Goal: Task Accomplishment & Management: Use online tool/utility

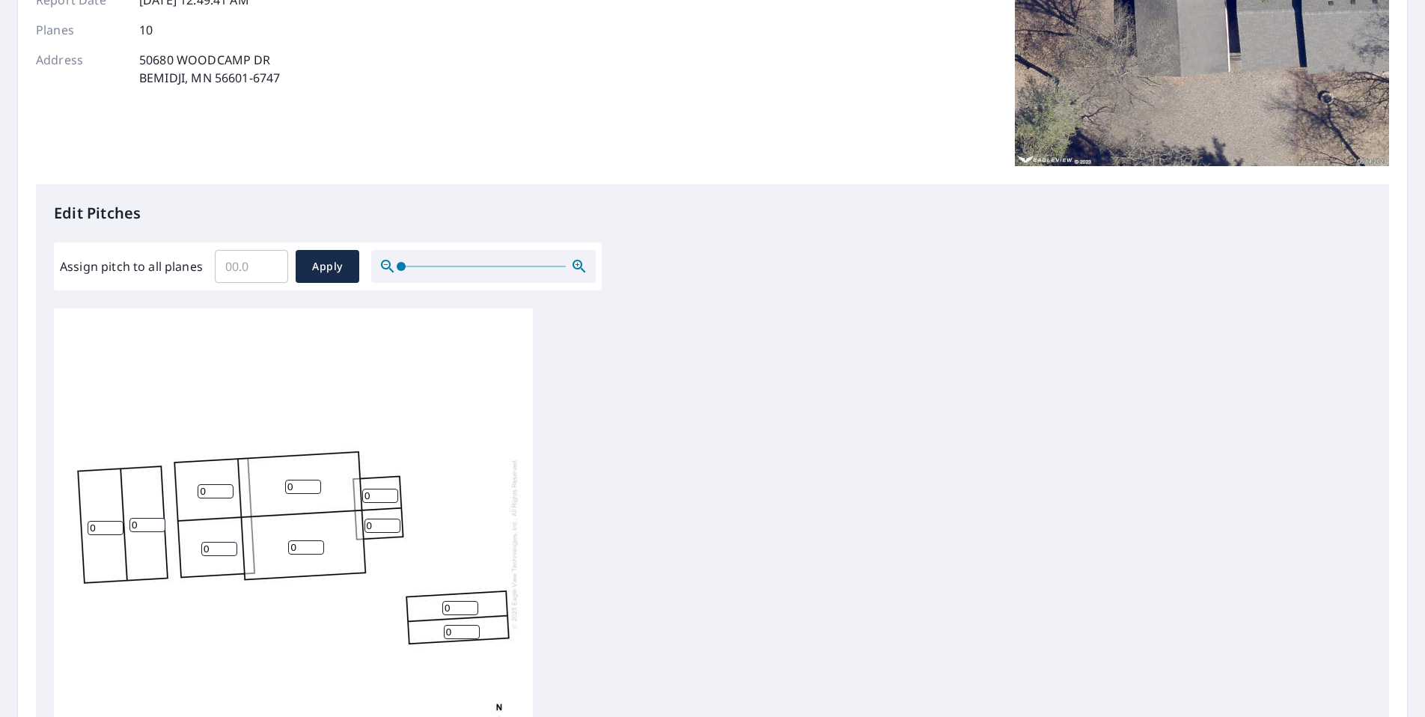
scroll to position [225, 0]
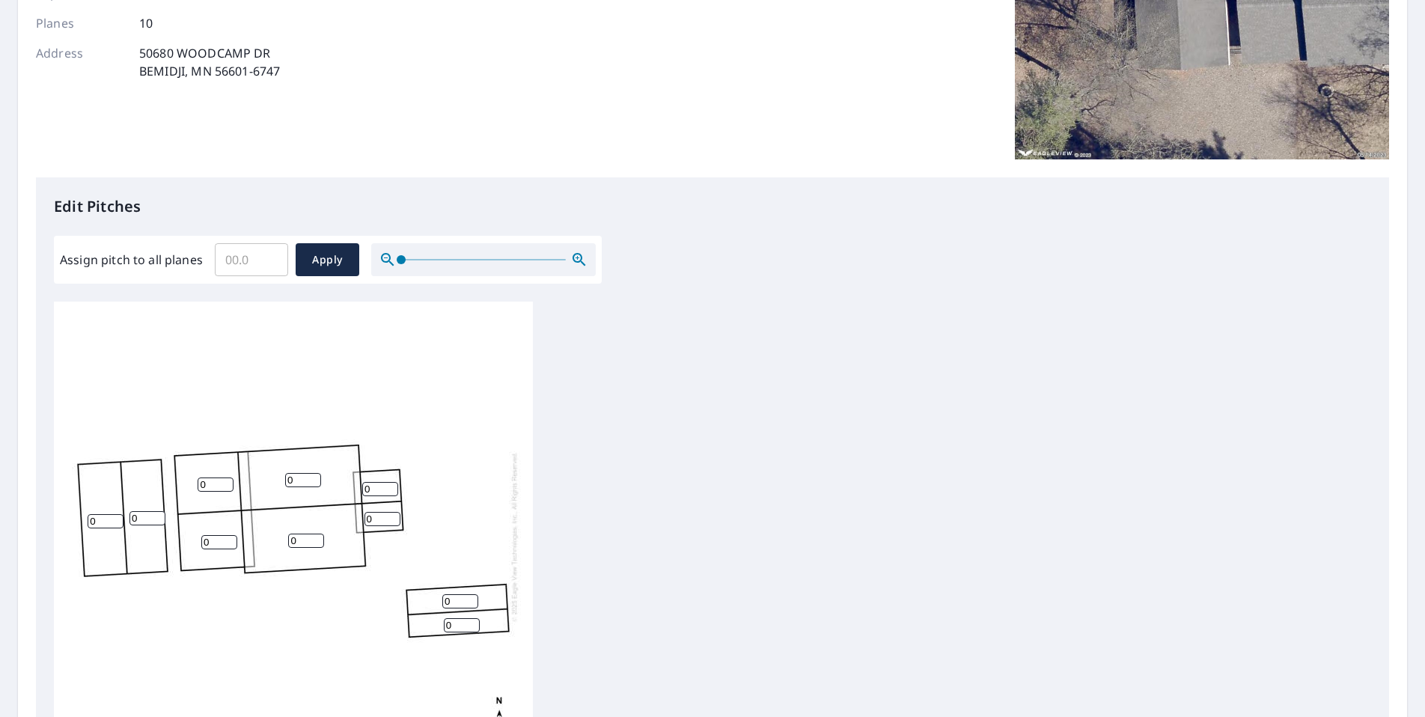
drag, startPoint x: 216, startPoint y: 488, endPoint x: 228, endPoint y: 492, distance: 12.6
click at [216, 488] on input "0" at bounding box center [216, 485] width 36 height 14
drag, startPoint x: 206, startPoint y: 483, endPoint x: 157, endPoint y: 477, distance: 49.0
click at [157, 477] on div "0 0 0 0 0 0 0 0 0 0" at bounding box center [293, 537] width 479 height 470
type input "8"
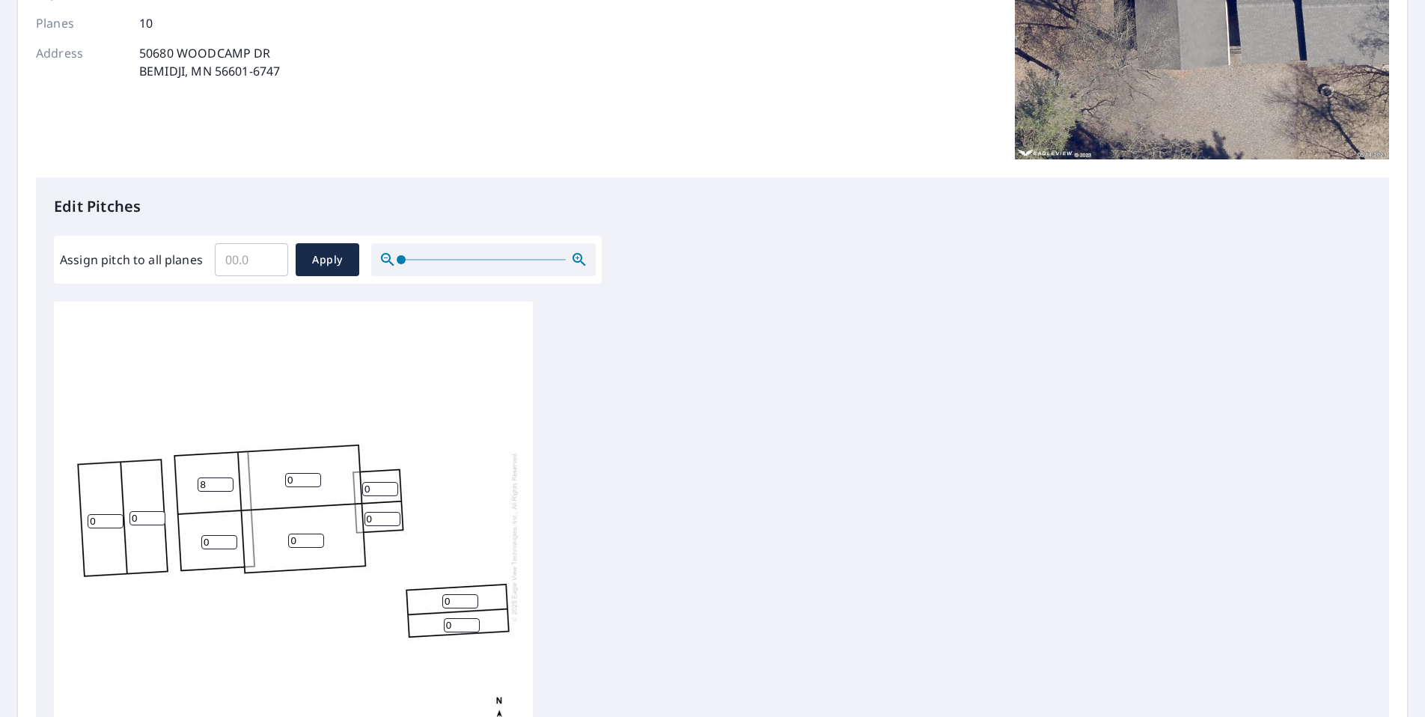
click at [576, 471] on div "0 0 0 0 8 0 0 0 0 0" at bounding box center [713, 537] width 1318 height 470
drag, startPoint x: 302, startPoint y: 474, endPoint x: 268, endPoint y: 474, distance: 34.4
click at [268, 474] on div "0 0 0 0 8 0 0 0 0 0" at bounding box center [293, 537] width 479 height 470
type input "8"
drag, startPoint x: 221, startPoint y: 541, endPoint x: 178, endPoint y: 532, distance: 43.5
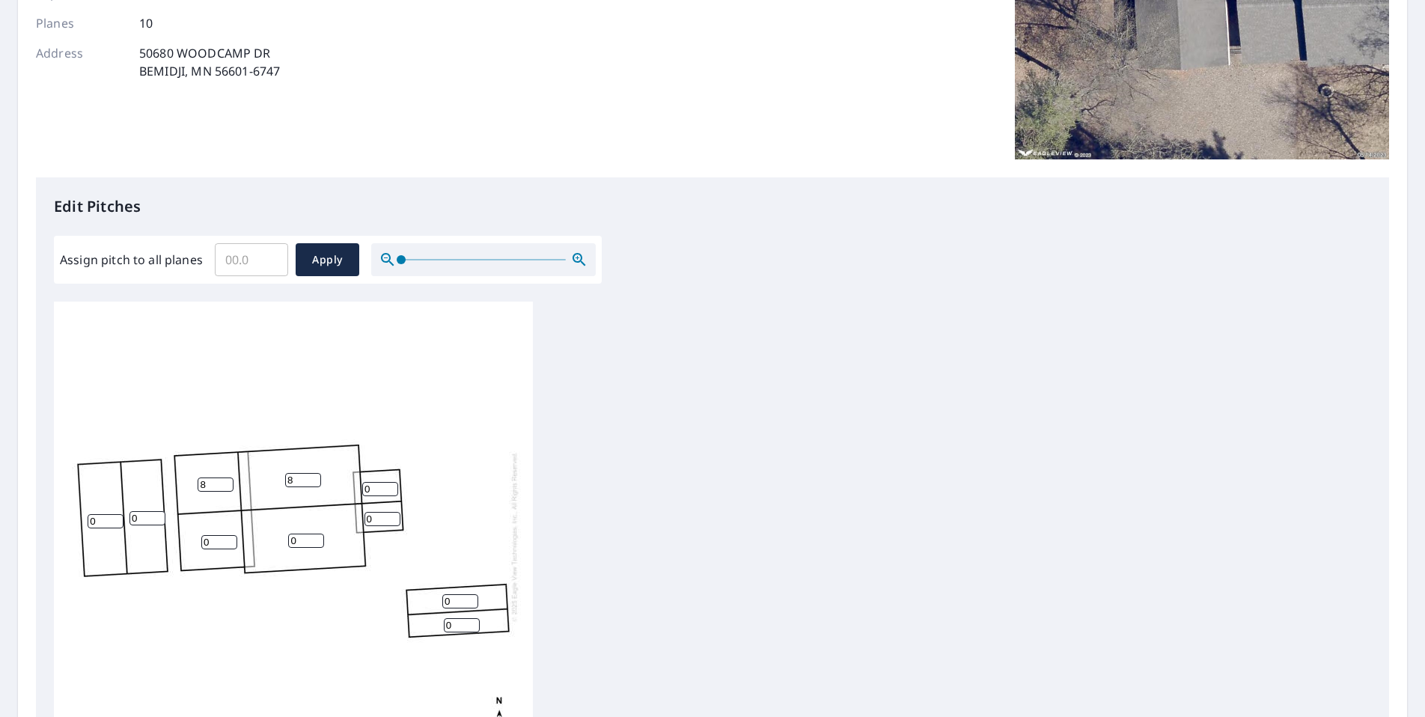
click at [178, 532] on div "0 8 0 0 8 0 0 0 0 0" at bounding box center [293, 537] width 479 height 470
type input "8"
drag, startPoint x: 308, startPoint y: 539, endPoint x: 196, endPoint y: 517, distance: 114.4
click at [196, 517] on div "0 8 0 0 8 8 0 0 0 0" at bounding box center [293, 537] width 479 height 470
type input "8"
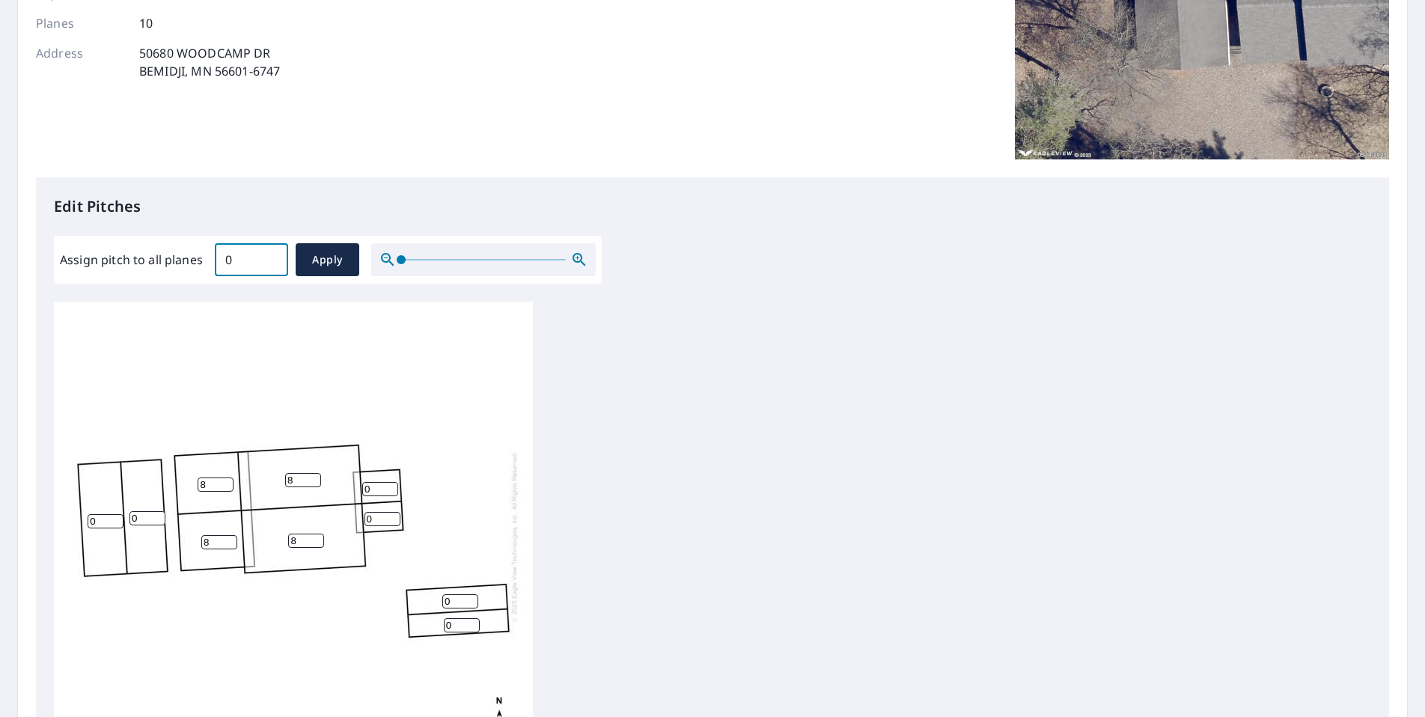
click at [266, 264] on input "0" at bounding box center [251, 260] width 73 height 42
drag, startPoint x: 266, startPoint y: 264, endPoint x: 189, endPoint y: 252, distance: 77.3
type input "8"
click at [215, 252] on input "8" at bounding box center [251, 260] width 73 height 42
click at [334, 265] on span "Apply" at bounding box center [328, 260] width 40 height 19
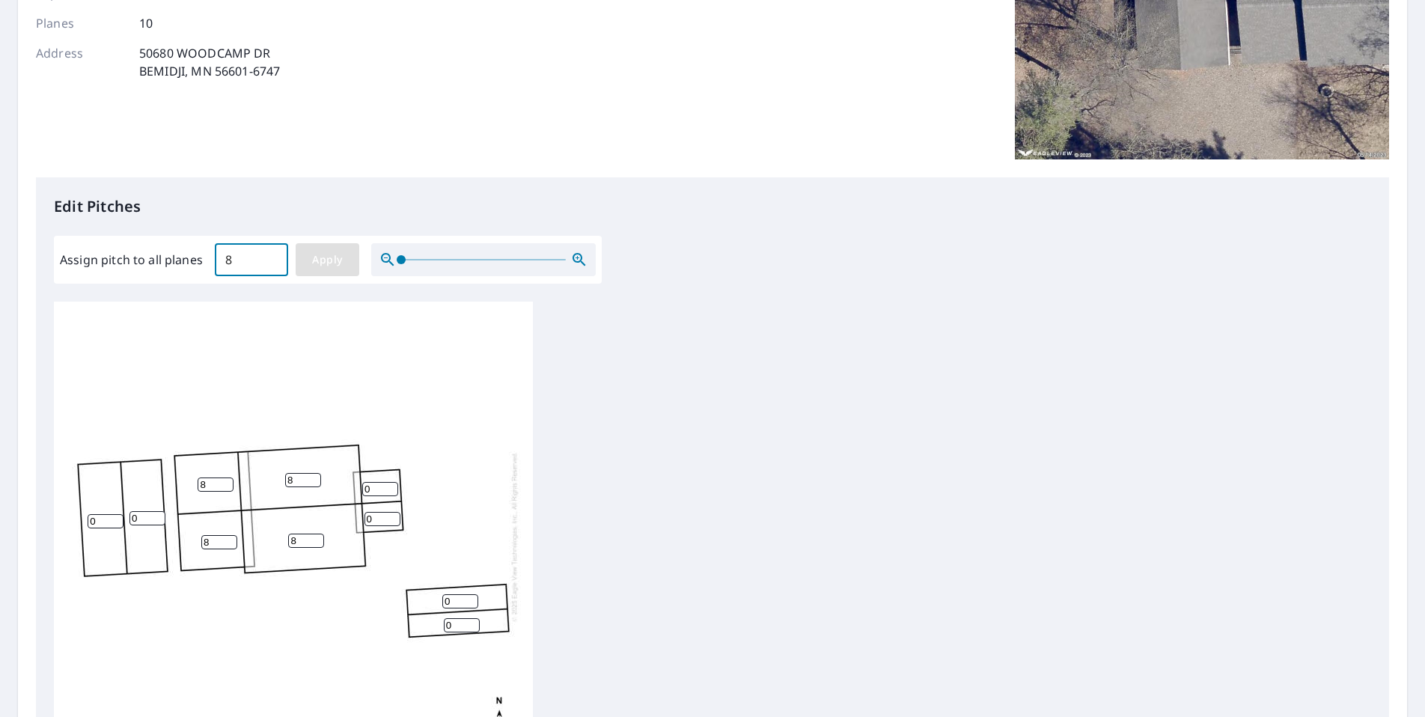
type input "8"
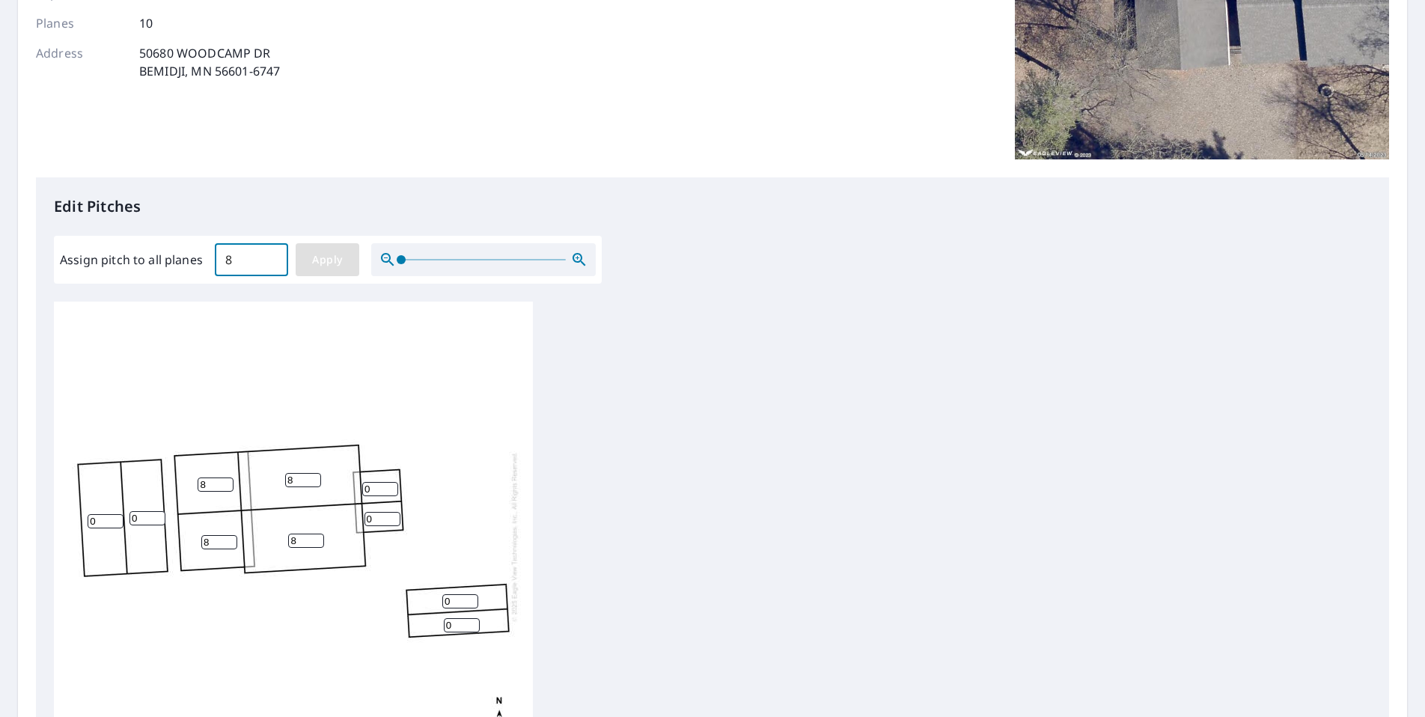
type input "8"
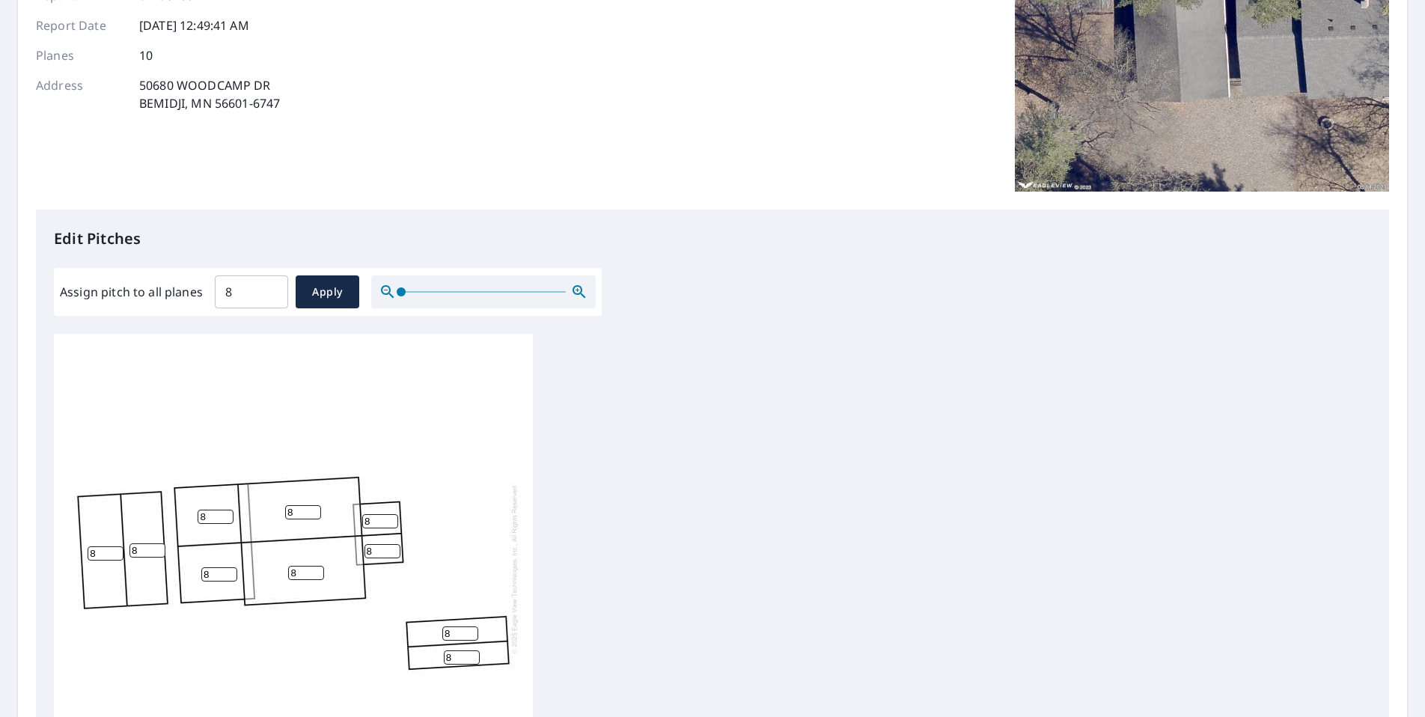
scroll to position [0, 0]
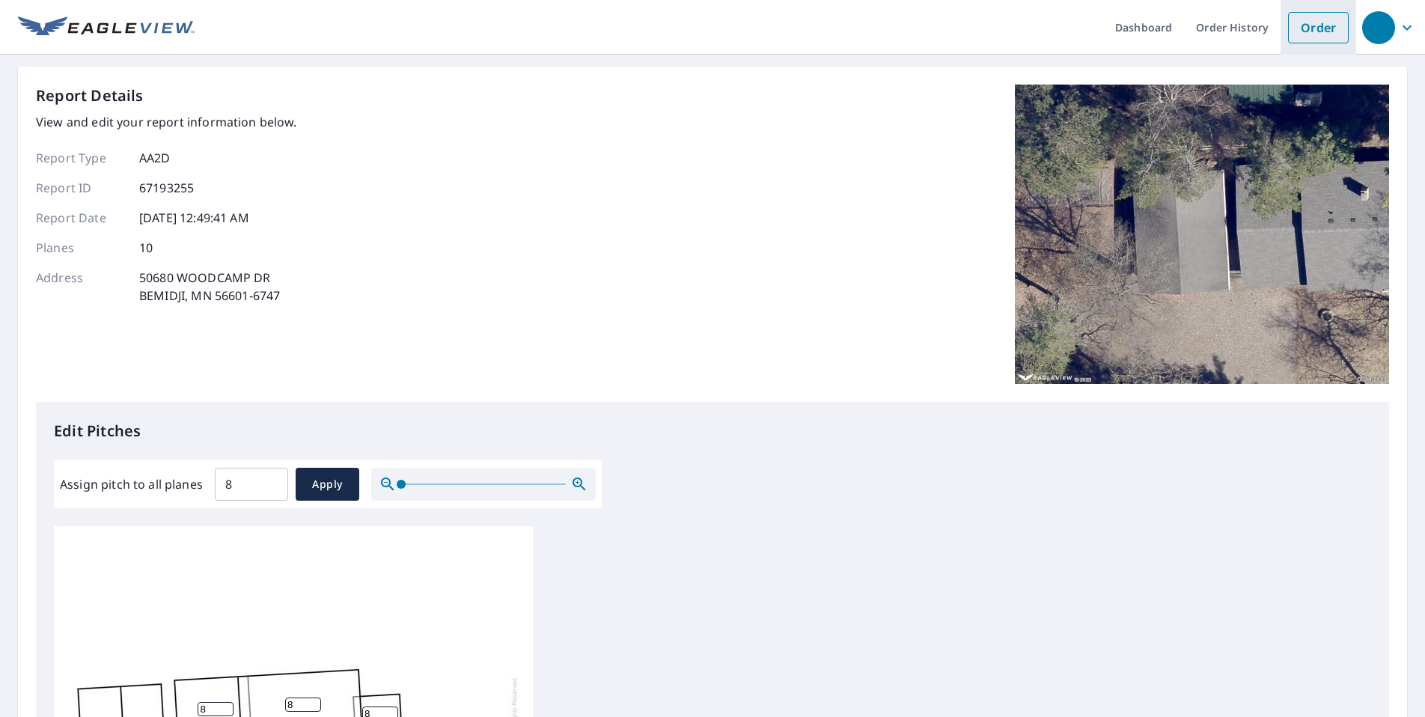
click at [1313, 40] on link "Order" at bounding box center [1318, 27] width 61 height 31
click at [296, 481] on button "Apply" at bounding box center [328, 484] width 64 height 33
click at [261, 485] on input "Assign pitch to all planes" at bounding box center [251, 484] width 73 height 42
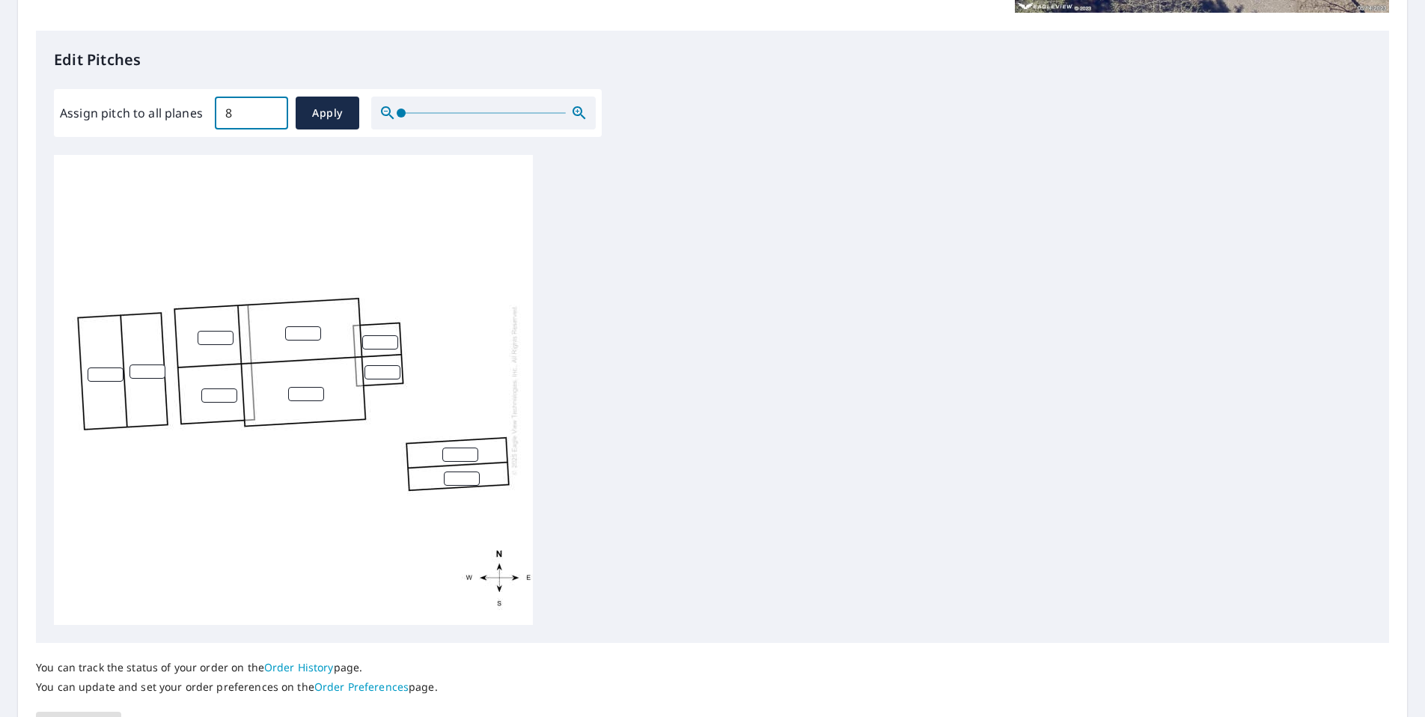
scroll to position [374, 0]
type input "8"
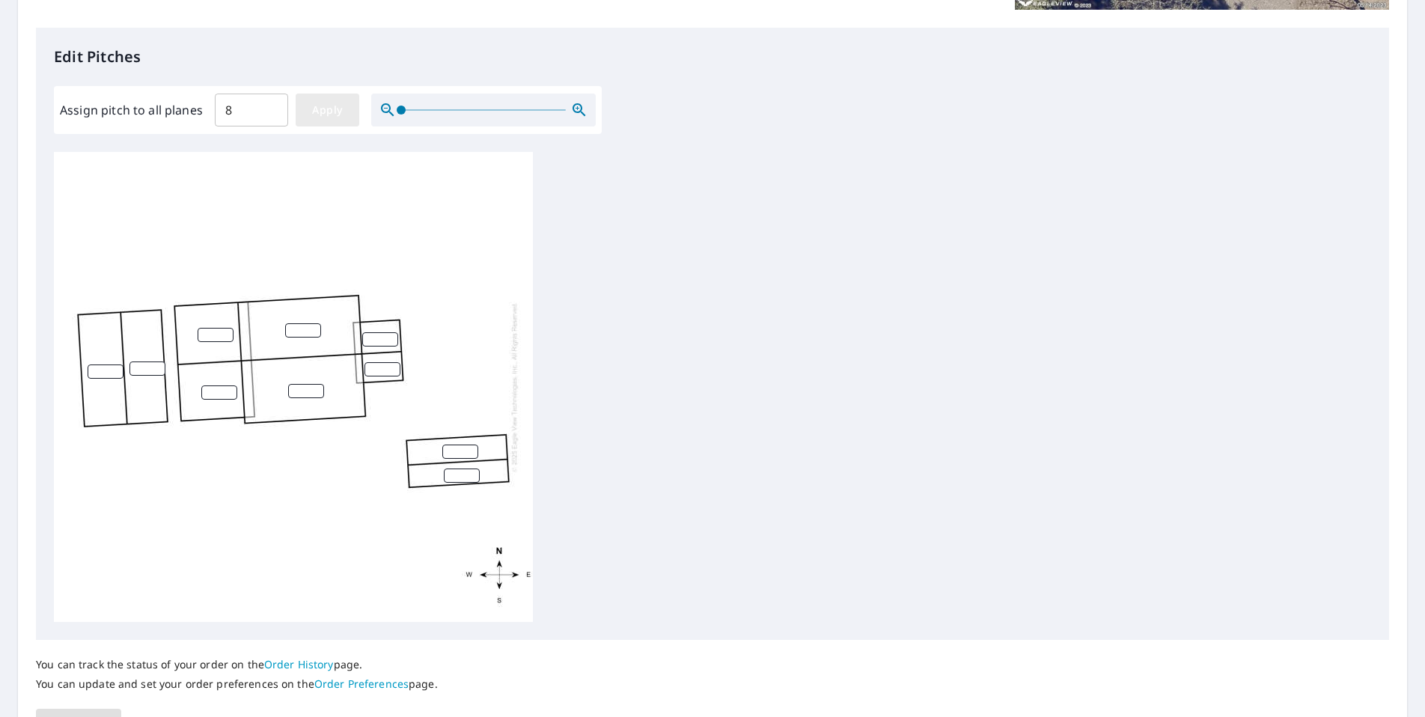
click at [328, 112] on span "Apply" at bounding box center [328, 110] width 40 height 19
type input "8"
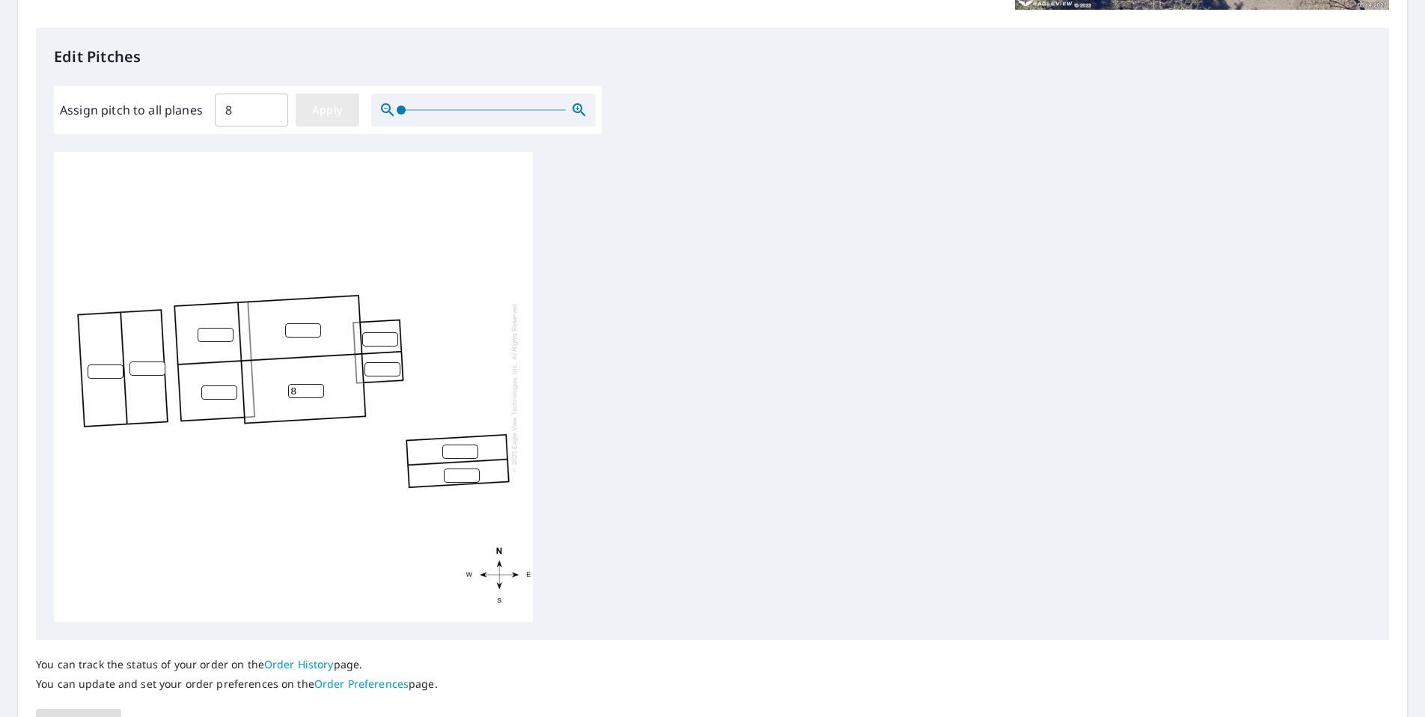
type input "8"
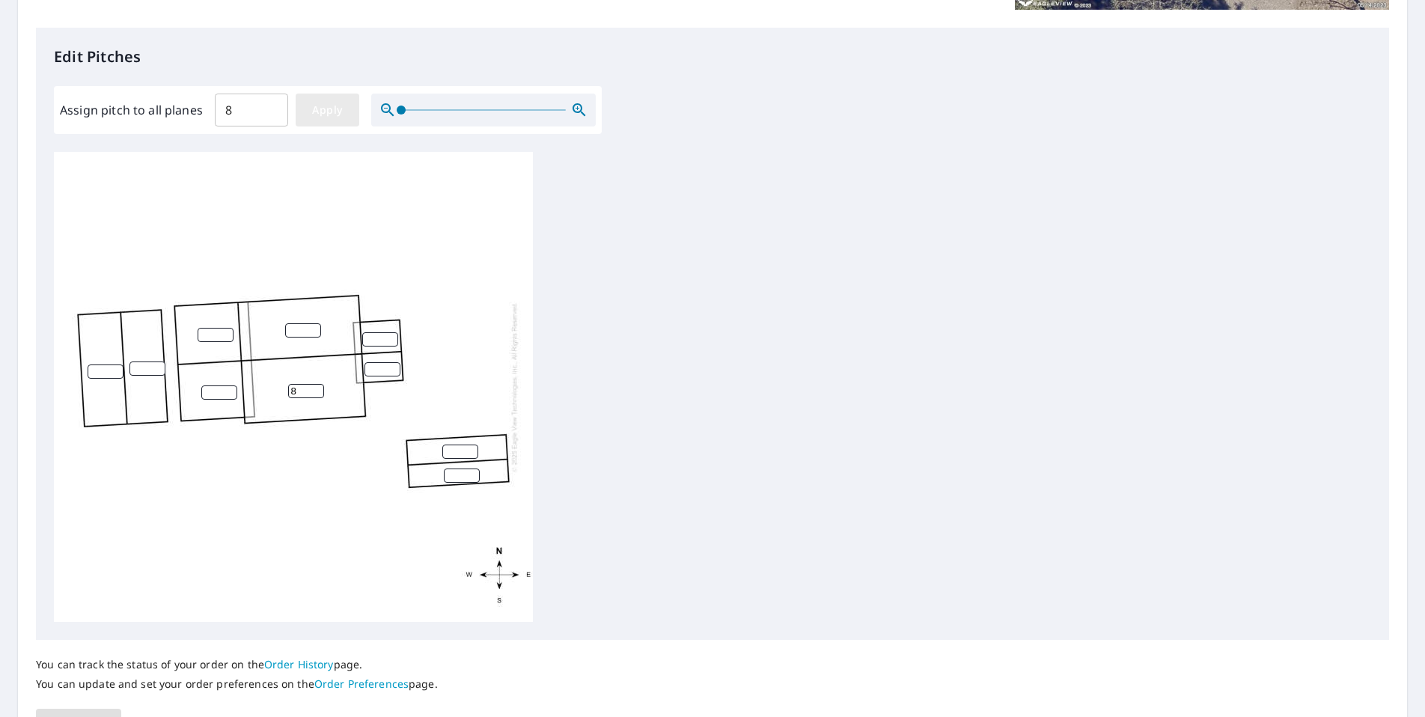
type input "8"
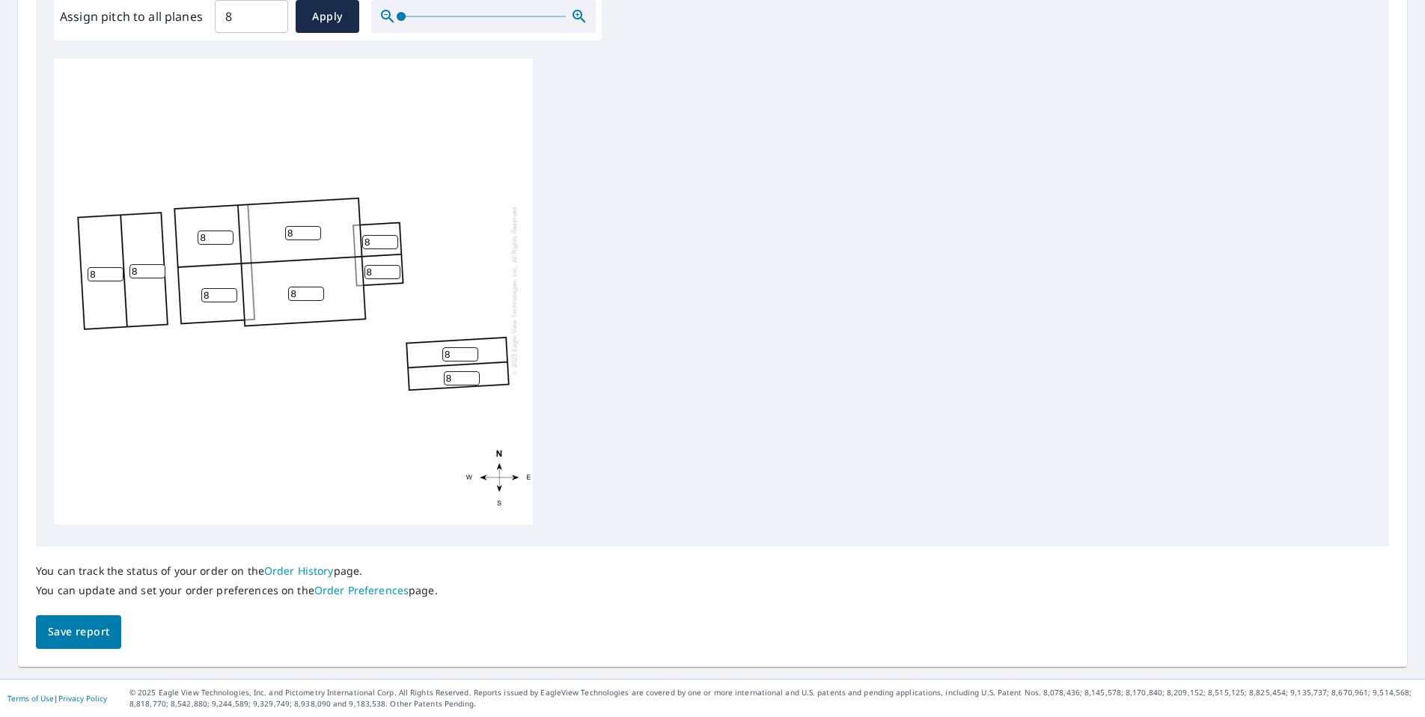
click at [64, 635] on span "Save report" at bounding box center [78, 632] width 61 height 19
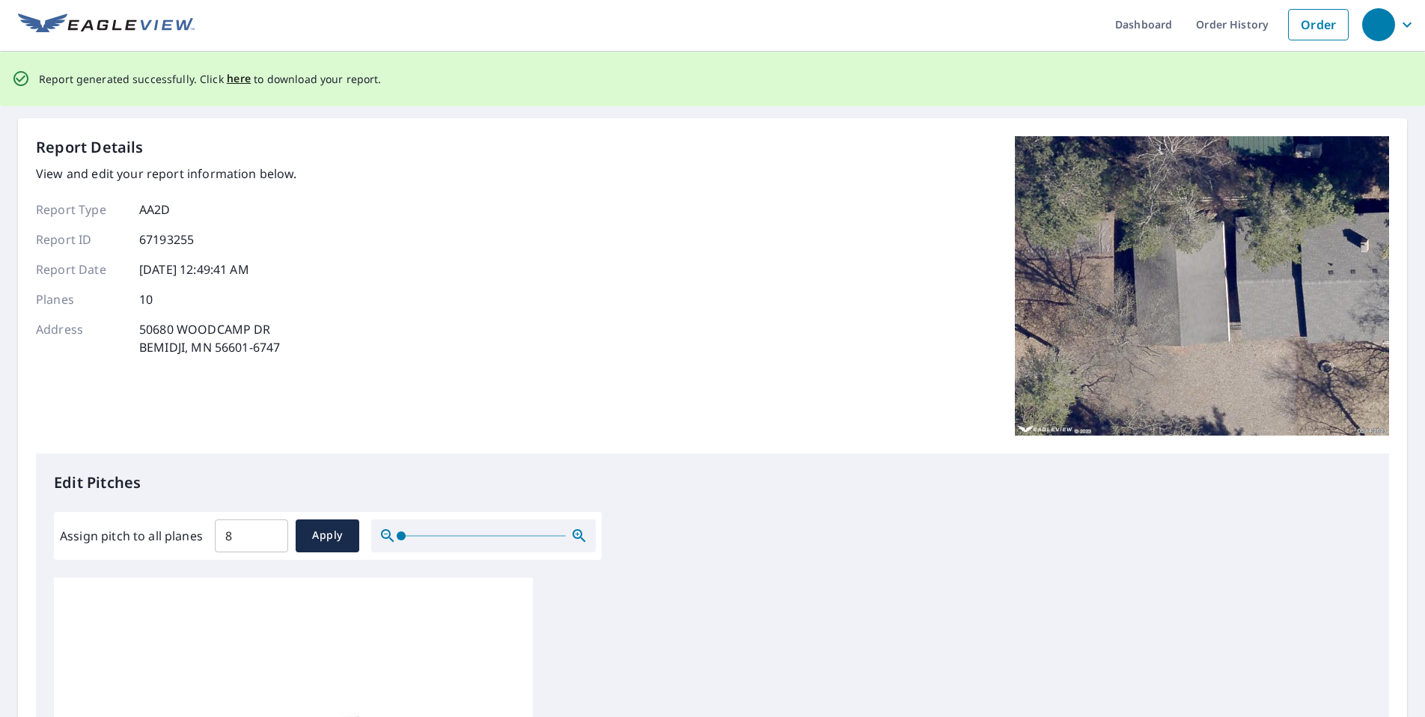
scroll to position [0, 0]
